Goal: Transaction & Acquisition: Obtain resource

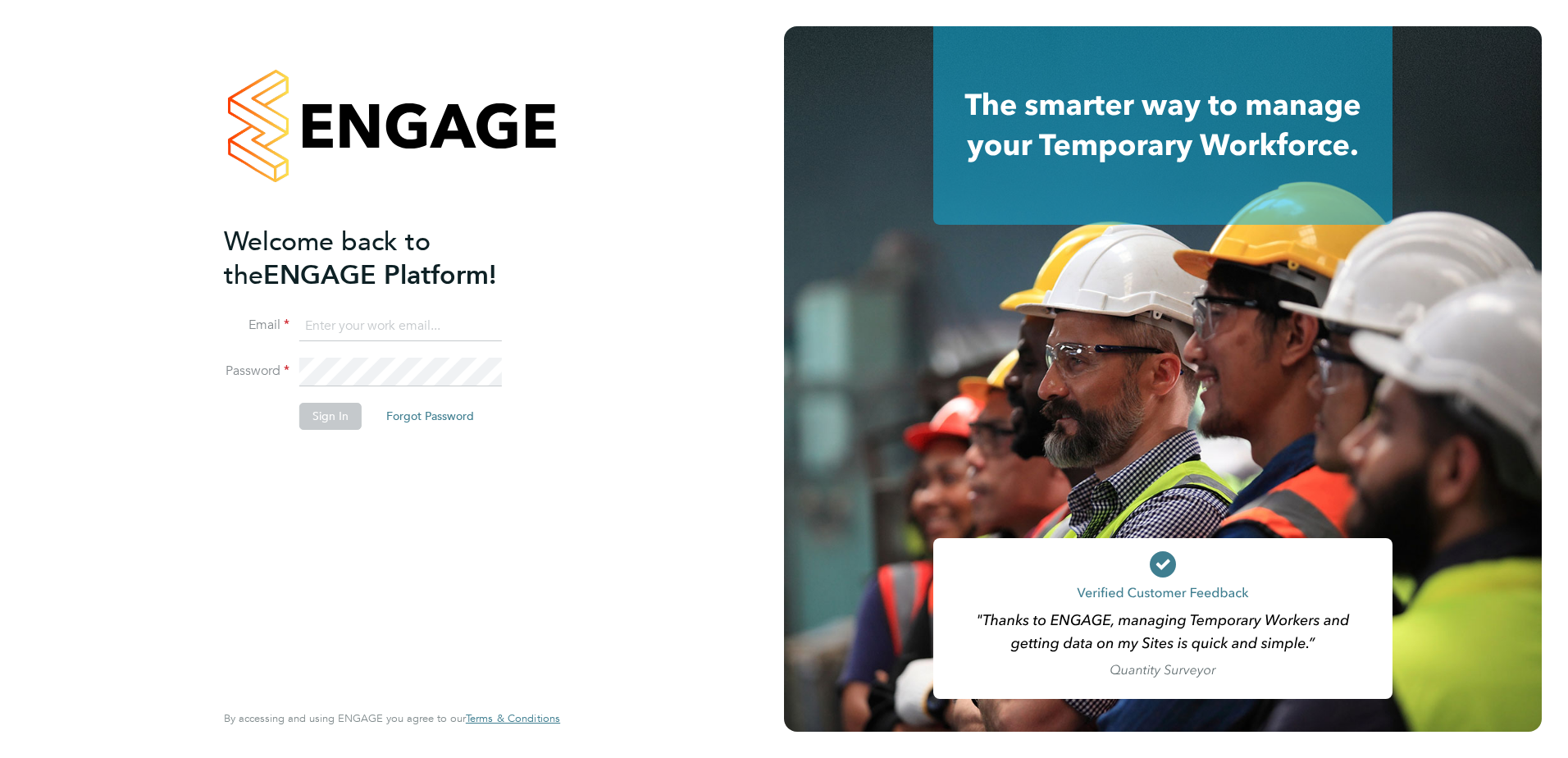
type input "james.blyth@countrysidepartnerships.com"
click at [355, 421] on button "Sign In" at bounding box center [330, 416] width 62 height 26
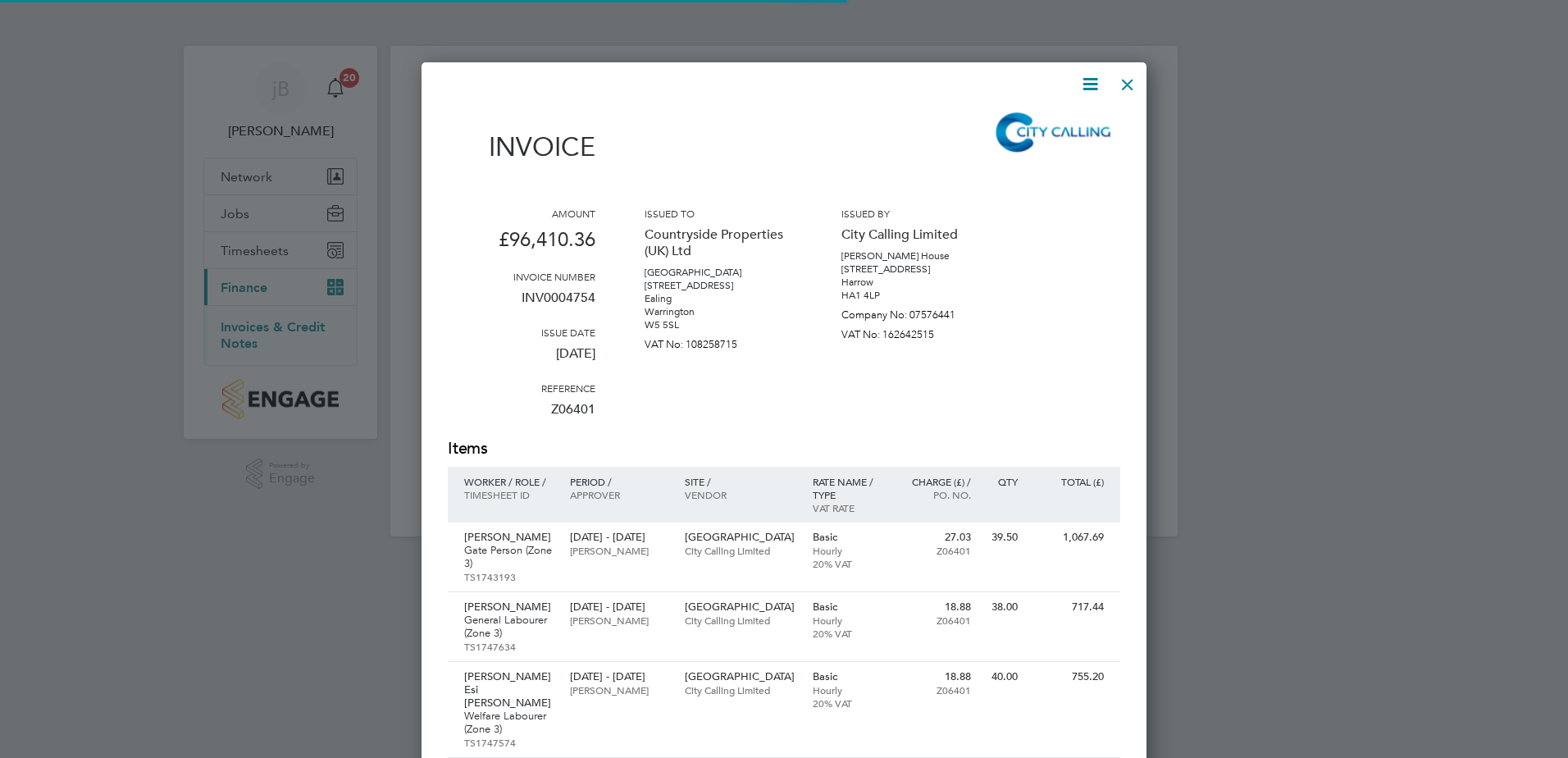
scroll to position [7032, 726]
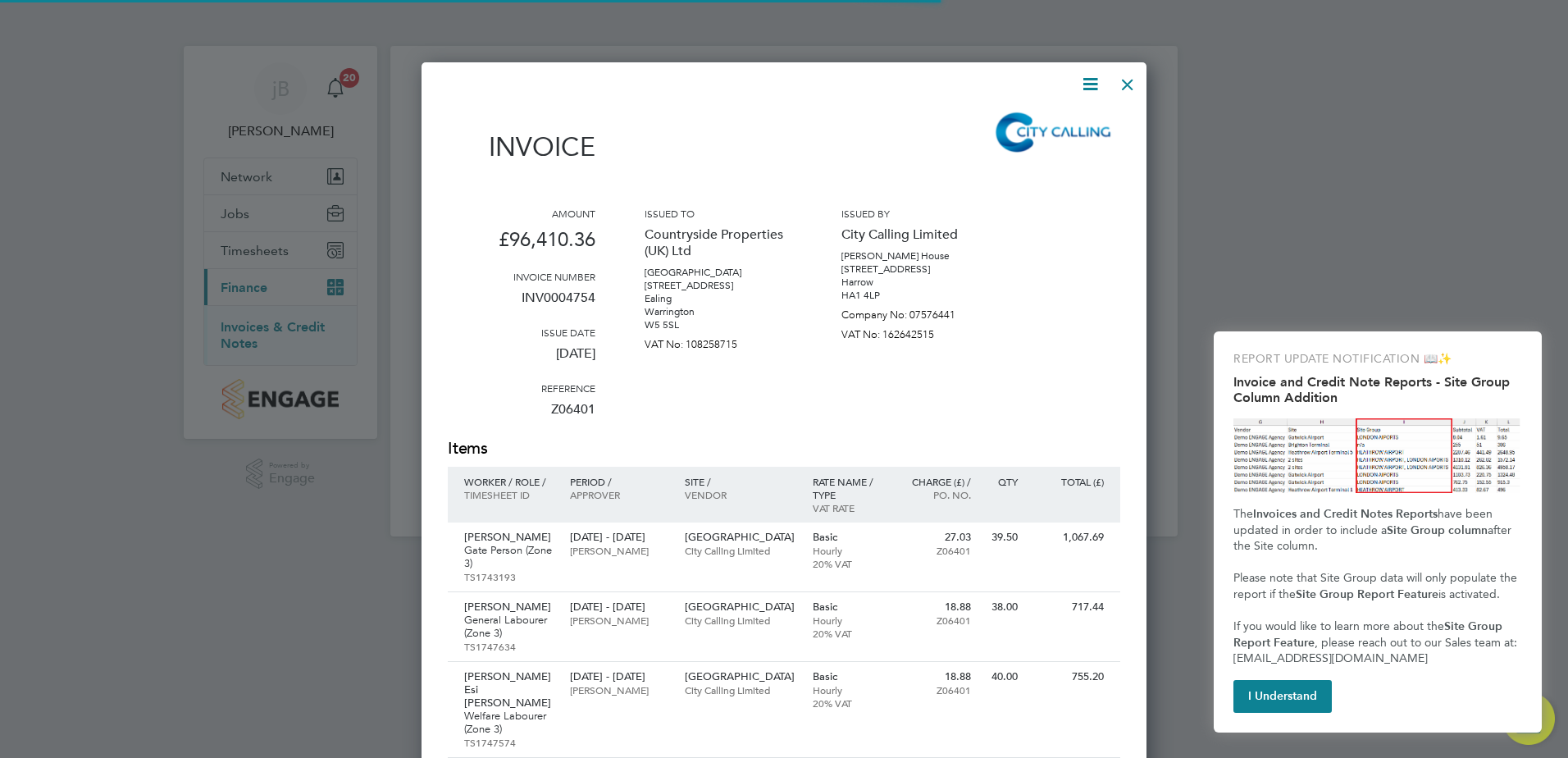
click at [1091, 76] on icon at bounding box center [1091, 84] width 21 height 21
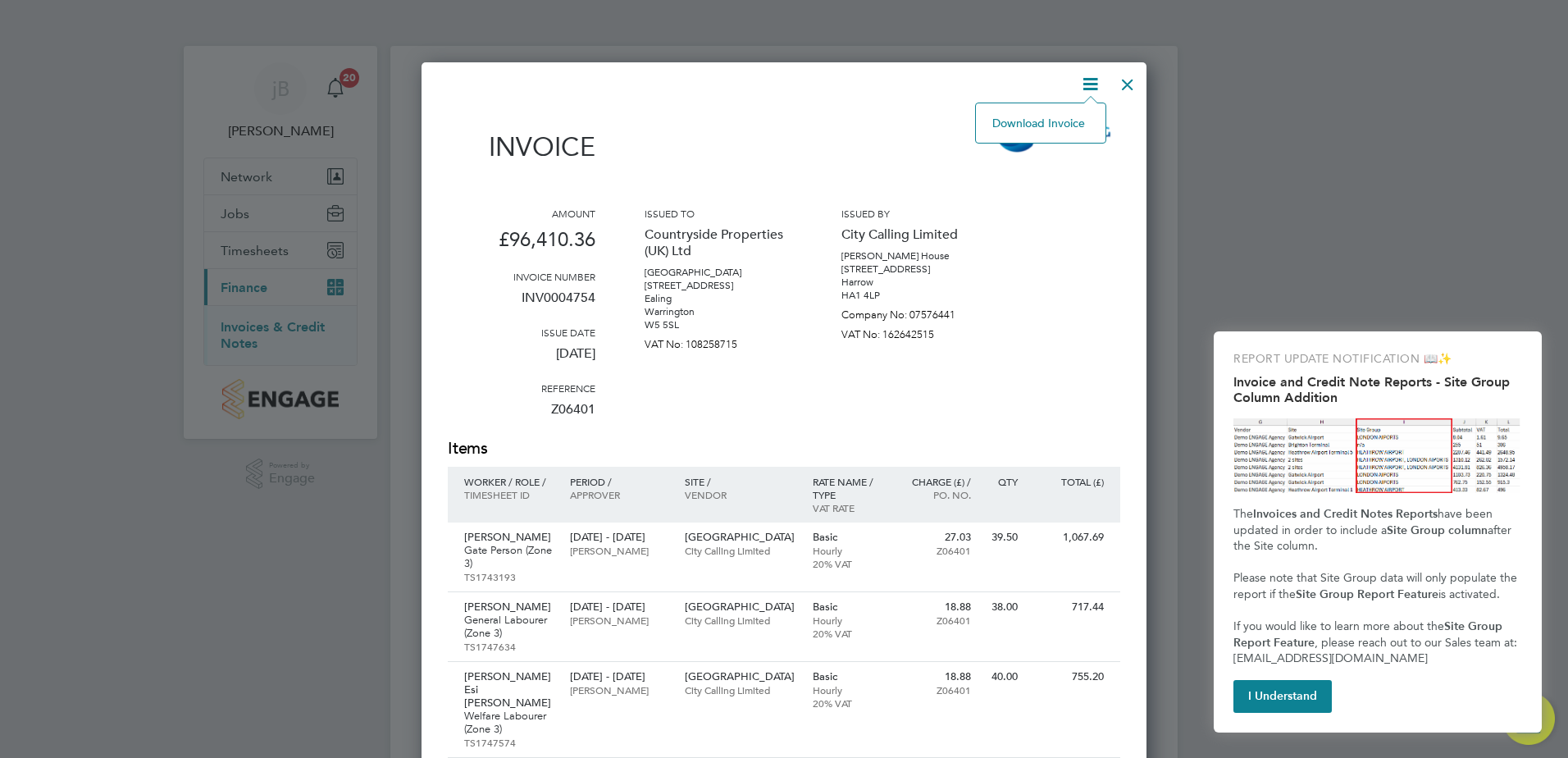
click at [1034, 118] on li "Download Invoice" at bounding box center [1040, 123] width 113 height 23
click at [1272, 696] on button "I Understand" at bounding box center [1283, 696] width 99 height 33
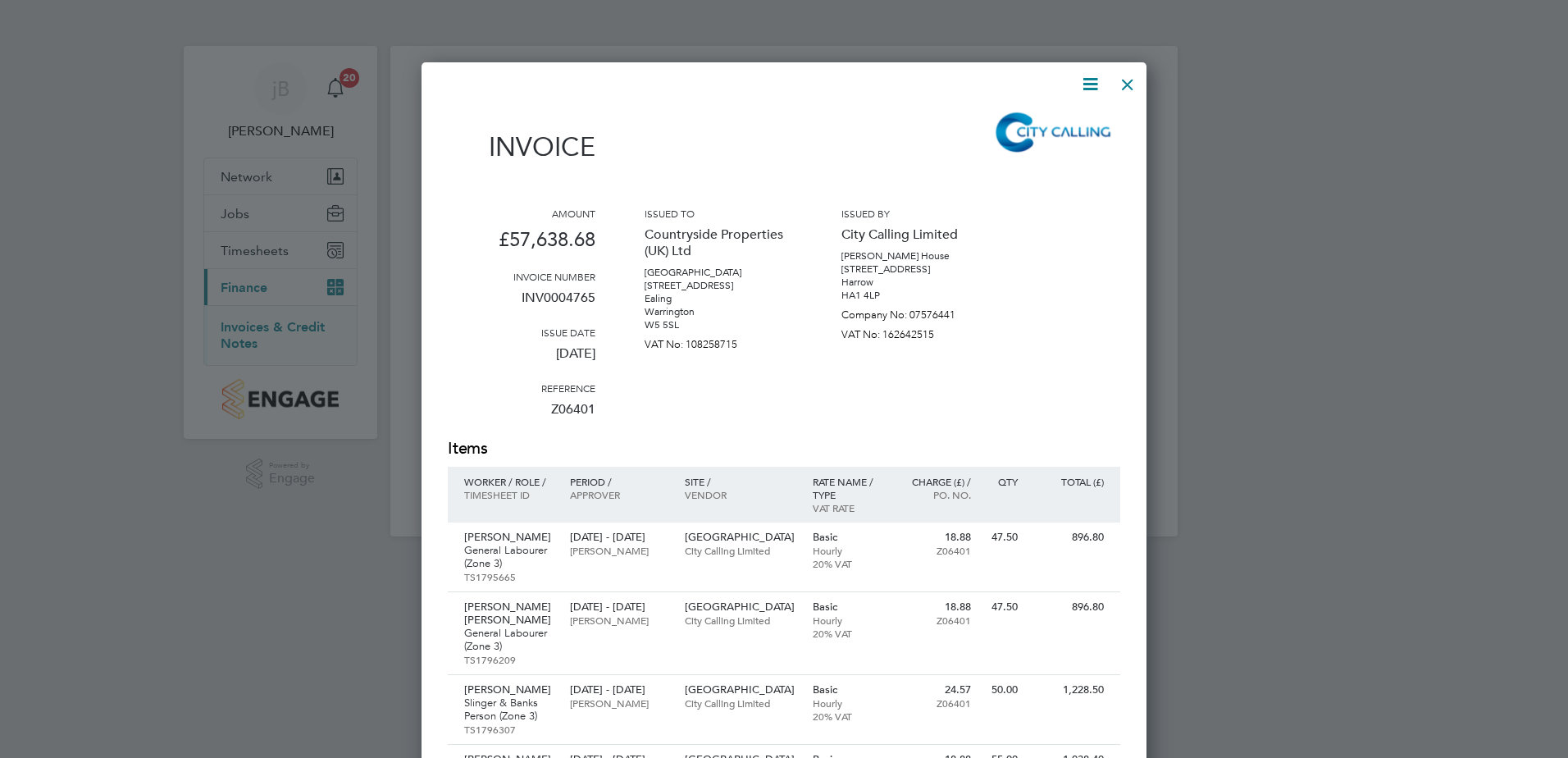
scroll to position [4211, 726]
click at [1085, 90] on icon at bounding box center [1091, 84] width 21 height 21
click at [1059, 118] on li "Download Invoice" at bounding box center [1040, 123] width 113 height 23
click at [1085, 84] on icon at bounding box center [1091, 84] width 21 height 21
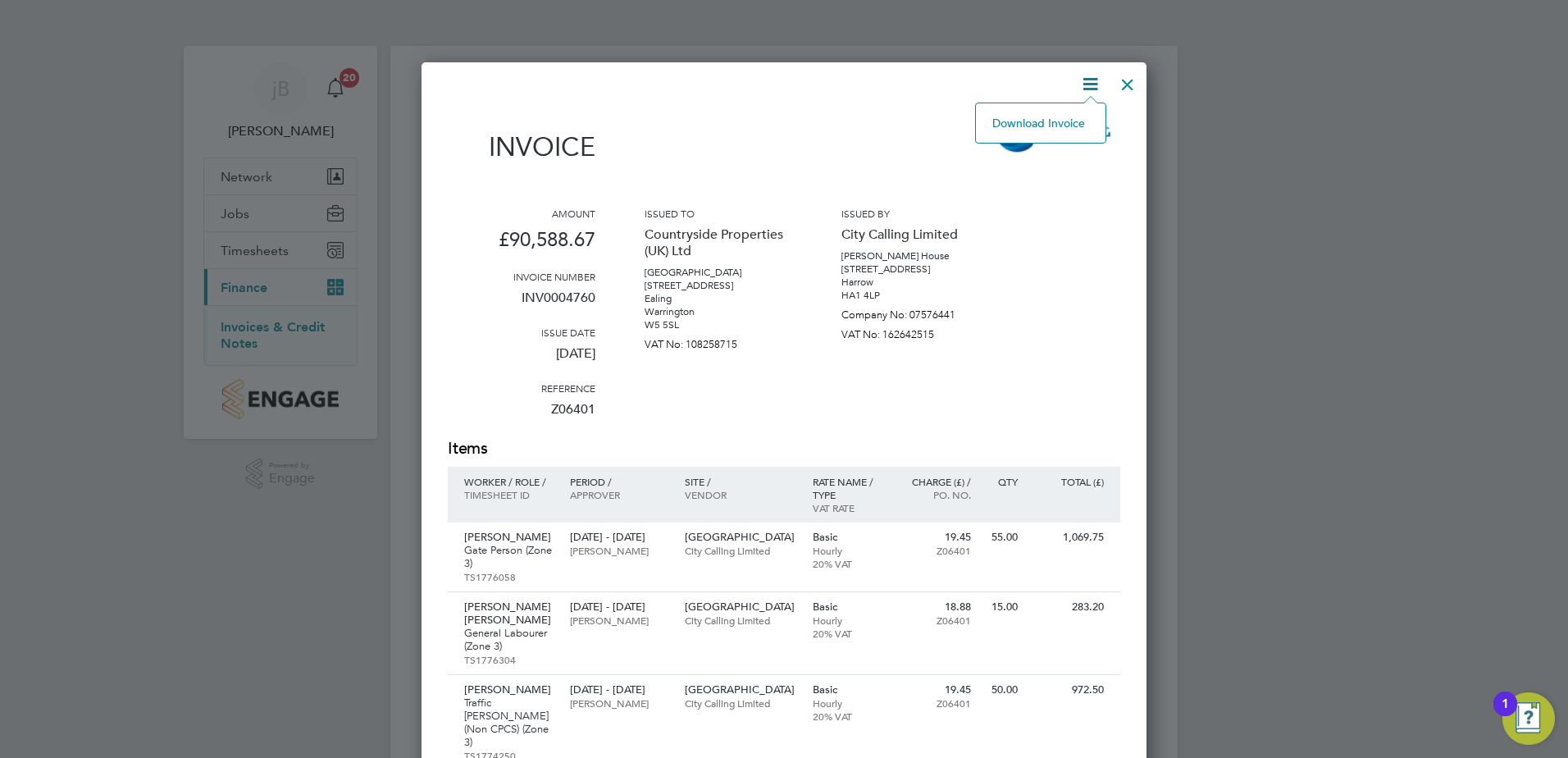
click at [1052, 129] on li "Download Invoice" at bounding box center [1040, 123] width 113 height 23
